Goal: Transaction & Acquisition: Purchase product/service

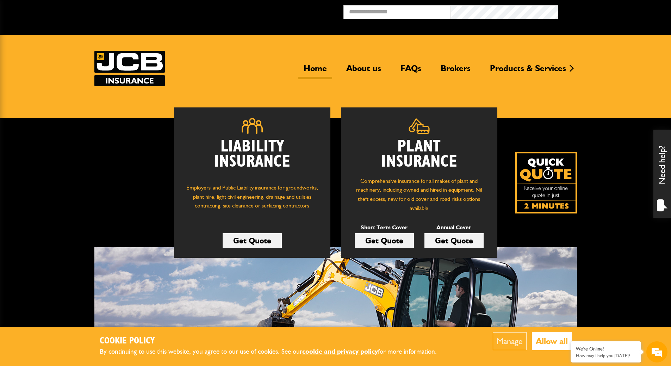
click at [551, 340] on button "Allow all" at bounding box center [552, 341] width 40 height 18
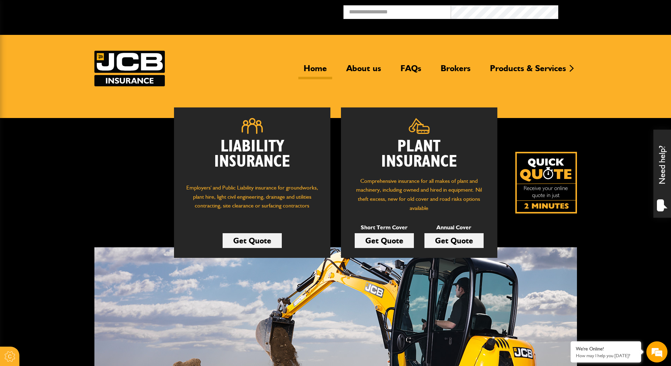
click at [377, 238] on link "Get Quote" at bounding box center [383, 240] width 59 height 15
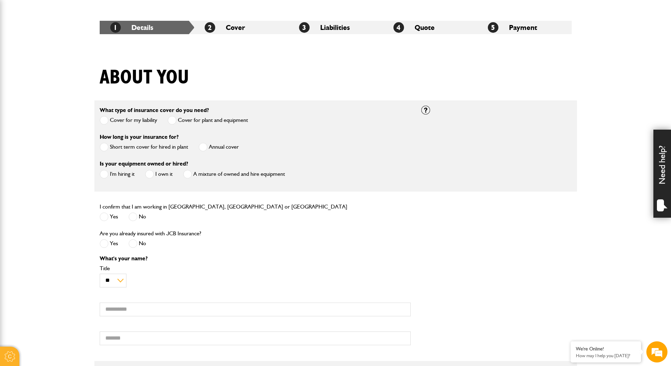
scroll to position [35, 0]
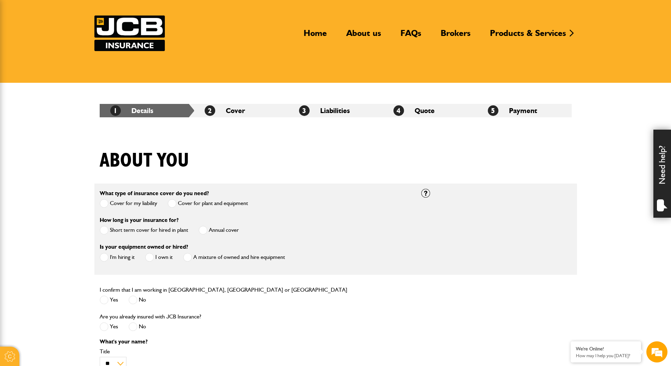
click at [103, 230] on span at bounding box center [104, 230] width 9 height 9
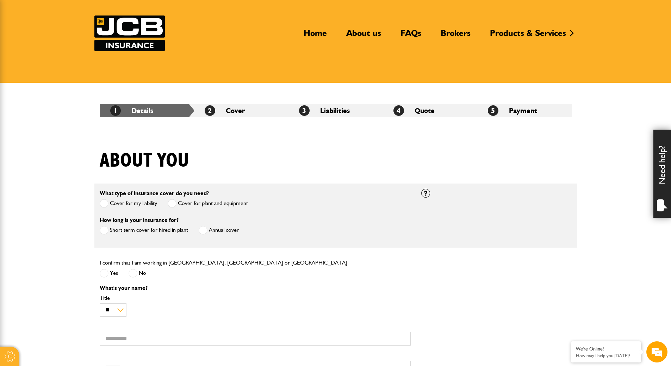
click at [102, 273] on span at bounding box center [104, 273] width 9 height 9
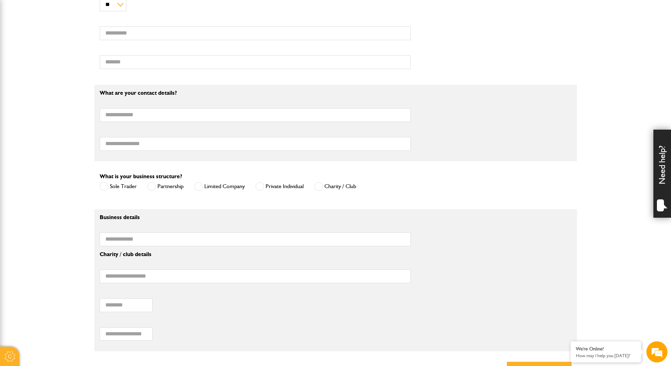
scroll to position [282, 0]
